Goal: Task Accomplishment & Management: Manage account settings

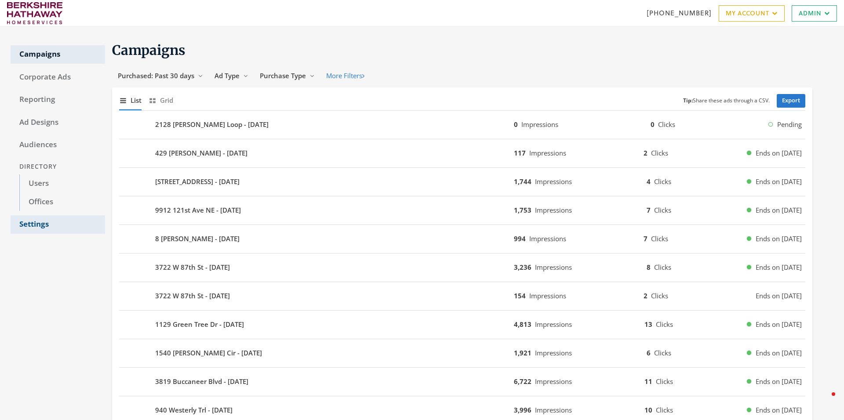
click at [38, 227] on link "Settings" at bounding box center [58, 224] width 94 height 18
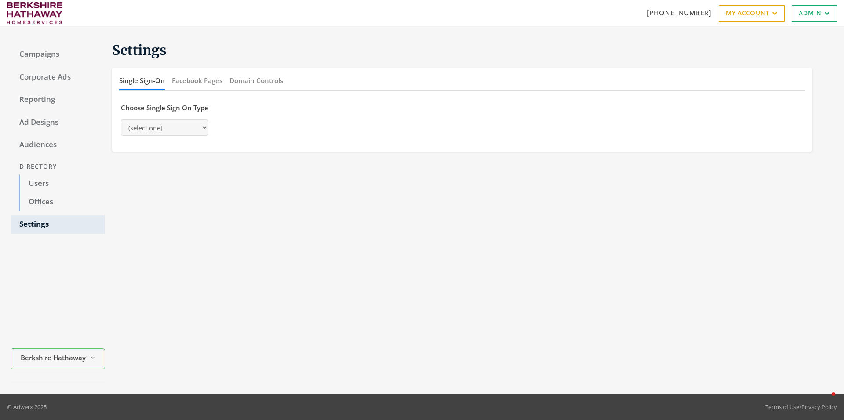
select select "[PERSON_NAME]"
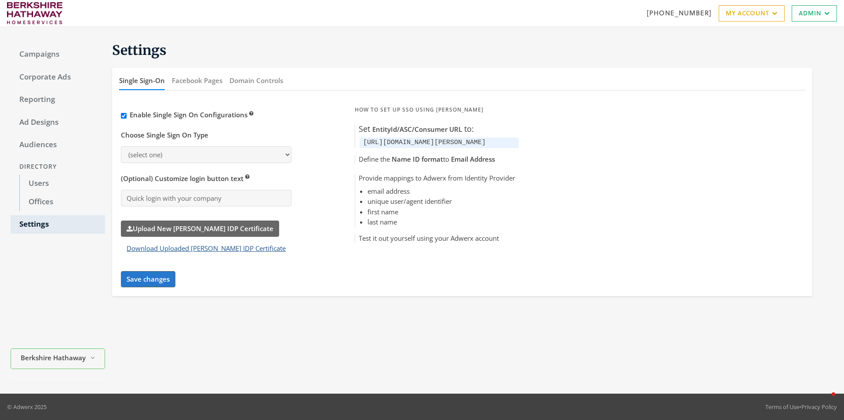
click at [215, 251] on button "Download Uploaded [PERSON_NAME] IDP Certificate" at bounding box center [206, 248] width 171 height 16
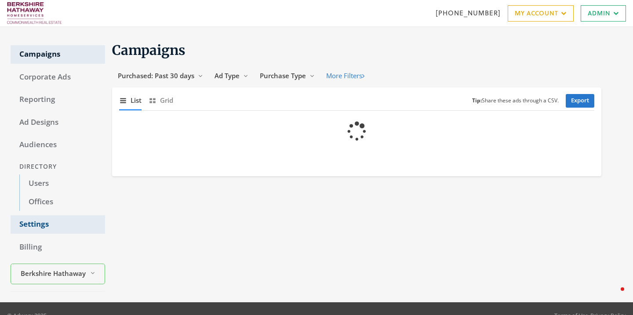
click at [25, 228] on link "Settings" at bounding box center [58, 224] width 94 height 18
select select "[PERSON_NAME]"
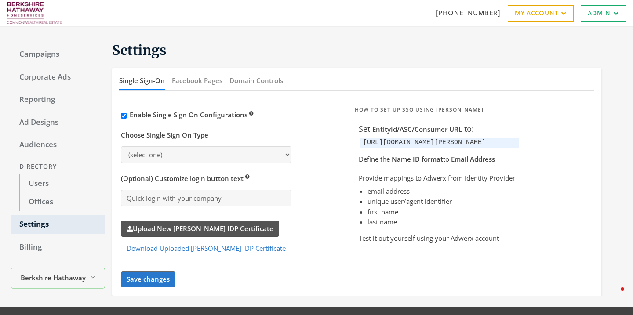
click at [200, 226] on label "Upload New [PERSON_NAME] IDP Certificate" at bounding box center [200, 229] width 158 height 16
click at [0, 0] on input "Upload New [PERSON_NAME] IDP Certificate" at bounding box center [0, 0] width 0 height 0
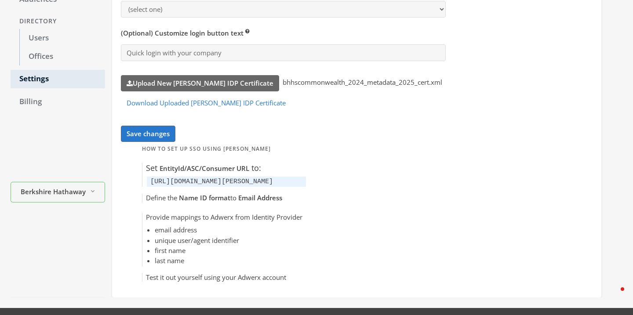
scroll to position [164, 0]
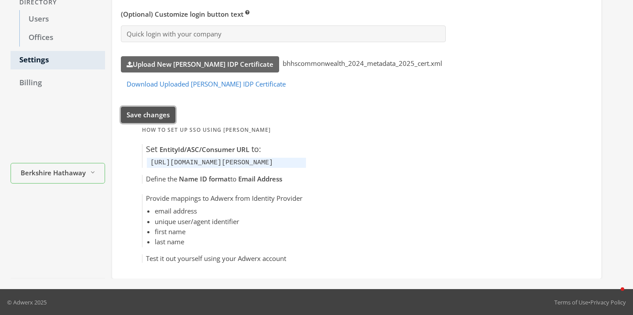
click at [141, 117] on button "Save changes" at bounding box center [148, 115] width 55 height 16
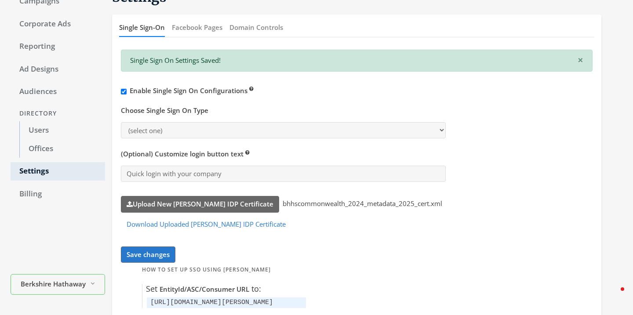
scroll to position [59, 0]
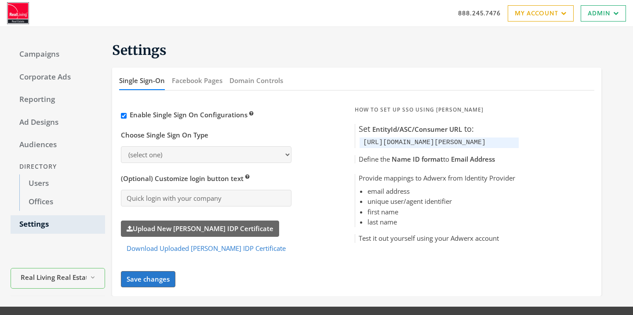
select select "[PERSON_NAME]"
click at [182, 227] on label "Upload New [PERSON_NAME] IDP Certificate" at bounding box center [200, 229] width 158 height 16
click at [0, 0] on input "Upload New [PERSON_NAME] IDP Certificate" at bounding box center [0, 0] width 0 height 0
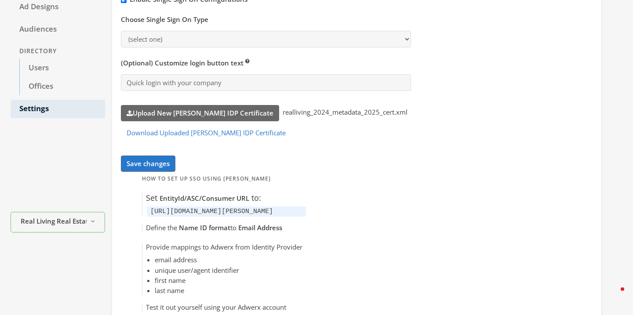
scroll to position [116, 0]
click at [138, 162] on button "Save changes" at bounding box center [148, 163] width 55 height 16
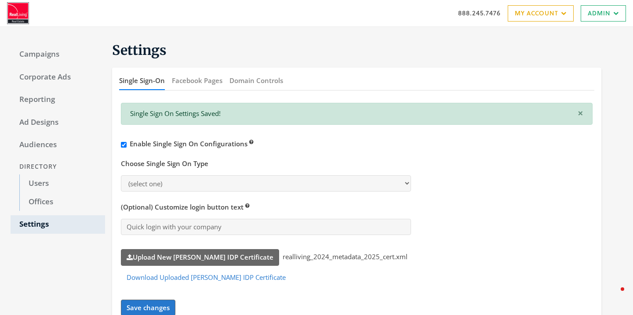
scroll to position [193, 0]
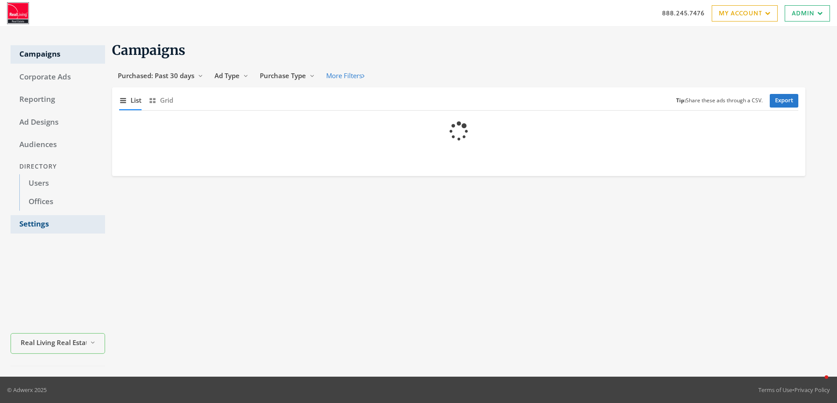
click at [35, 220] on link "Settings" at bounding box center [58, 224] width 94 height 18
select select "[PERSON_NAME]"
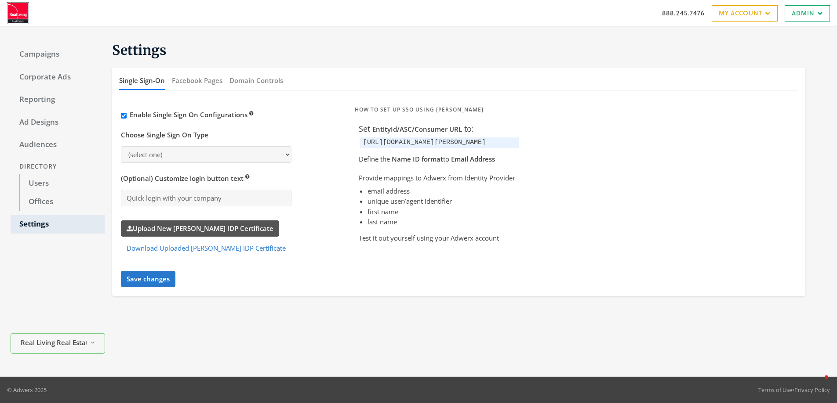
click at [154, 229] on label "Upload New [PERSON_NAME] IDP Certificate" at bounding box center [200, 229] width 158 height 16
click at [0, 0] on input "Upload New [PERSON_NAME] IDP Certificate" at bounding box center [0, 0] width 0 height 0
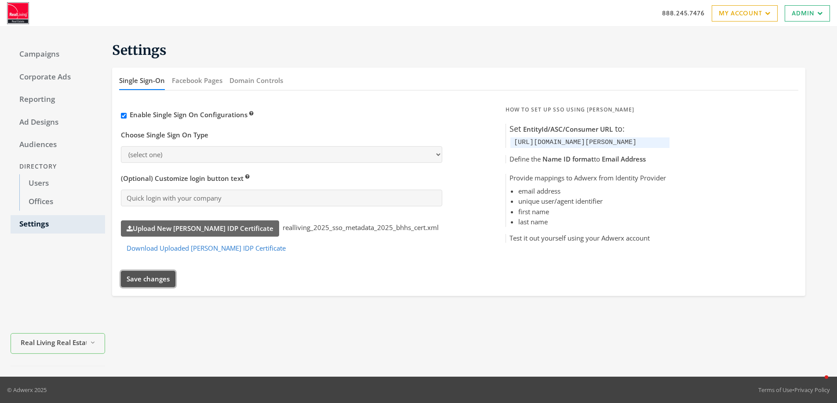
click at [152, 279] on button "Save changes" at bounding box center [148, 279] width 55 height 16
